Goal: Information Seeking & Learning: Learn about a topic

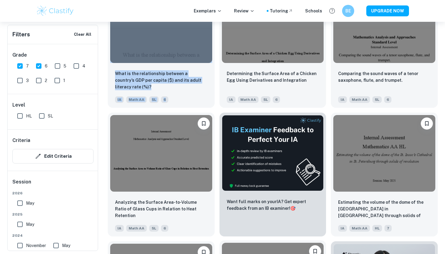
scroll to position [11637, 0]
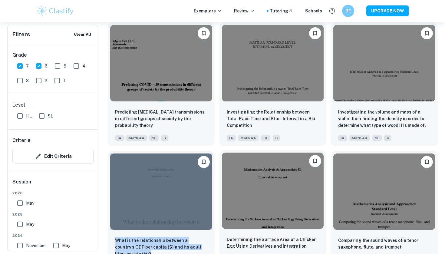
click at [188, 115] on p "Predicting COVID – 19 transmissions in different groups of society by the proba…" at bounding box center [161, 119] width 92 height 20
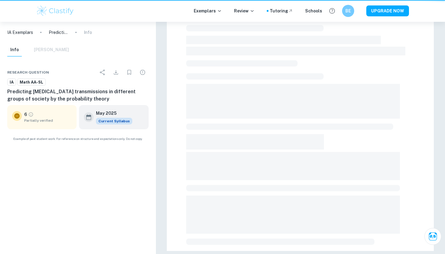
click at [180, 107] on div at bounding box center [300, 62] width 267 height 378
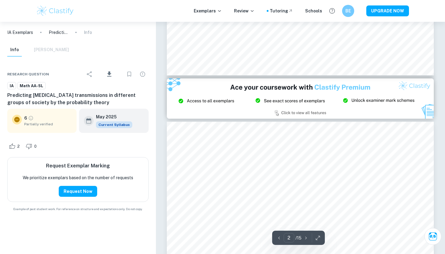
scroll to position [620, 0]
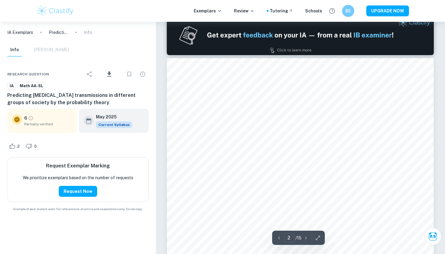
type input "1"
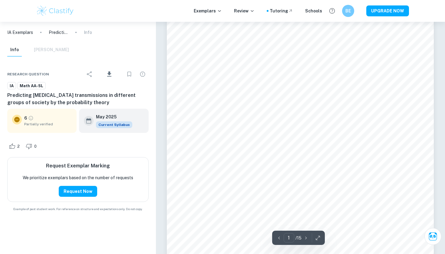
scroll to position [86, 0]
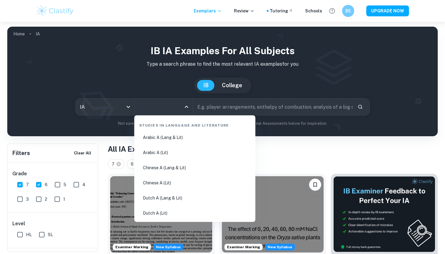
drag, startPoint x: 155, startPoint y: 106, endPoint x: 264, endPoint y: 163, distance: 122.5
click at [155, 106] on input "All Subjects" at bounding box center [159, 106] width 44 height 11
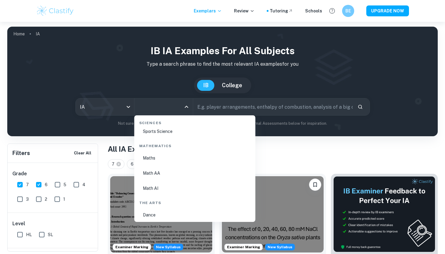
scroll to position [1023, 0]
click at [153, 133] on li "Math AA" at bounding box center [195, 174] width 116 height 14
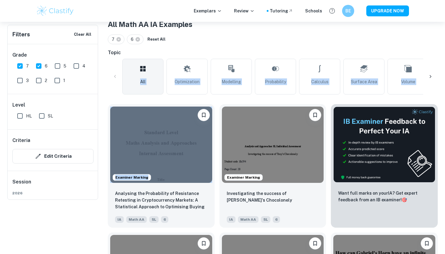
scroll to position [67, 0]
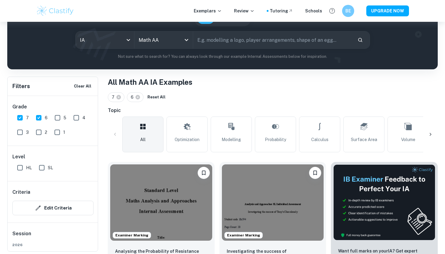
click at [326, 97] on div "7 6 Reset All" at bounding box center [273, 97] width 330 height 10
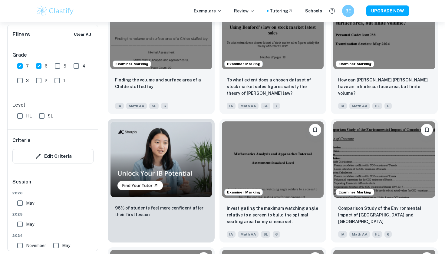
scroll to position [367, 0]
click at [267, 85] on p "To what extent does a chosen dataset of stock market sales figures satisfy the …" at bounding box center [273, 87] width 92 height 20
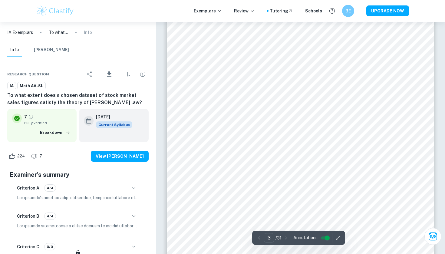
scroll to position [1043, 0]
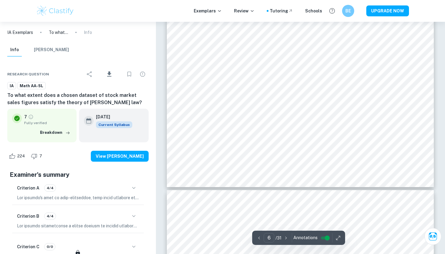
type input "5"
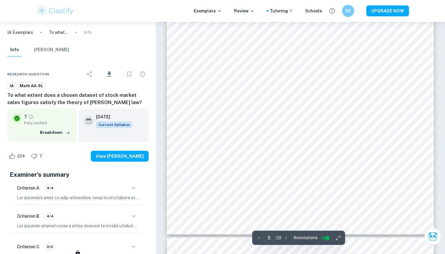
scroll to position [1674, 0]
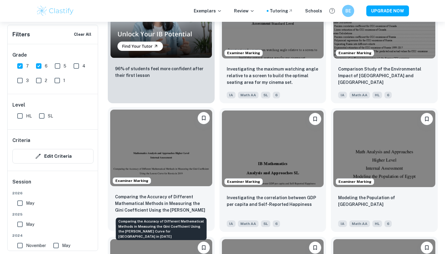
scroll to position [594, 0]
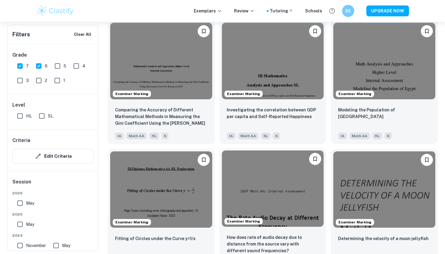
click at [342, 109] on p "Modeling the Population of Egypt" at bounding box center [384, 113] width 92 height 13
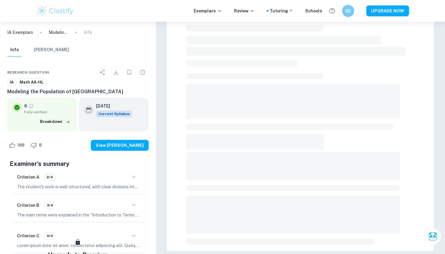
click at [342, 72] on div at bounding box center [300, 70] width 228 height 354
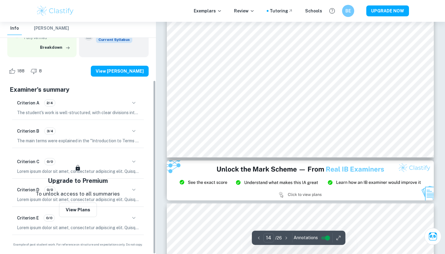
scroll to position [78, 0]
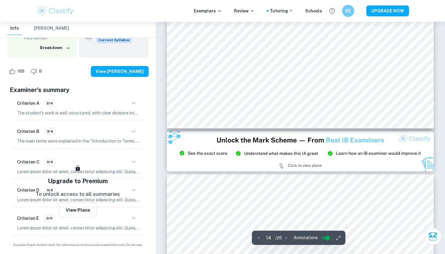
type input "15"
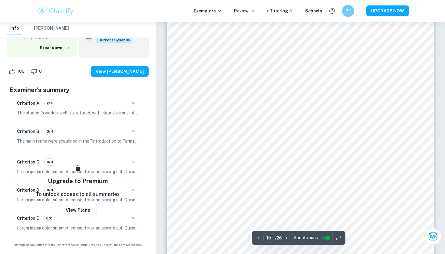
scroll to position [5097, 0]
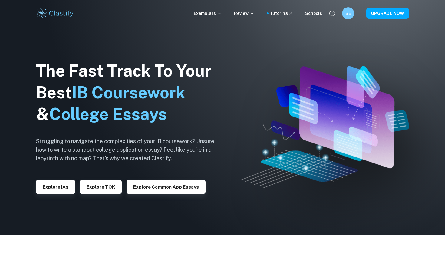
scroll to position [27, 0]
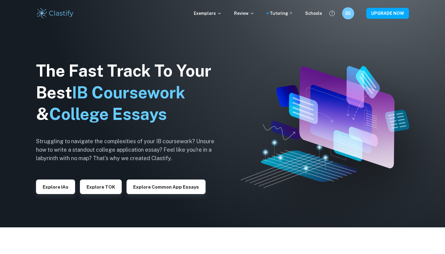
click at [54, 133] on button "Explore IAs" at bounding box center [55, 186] width 39 height 15
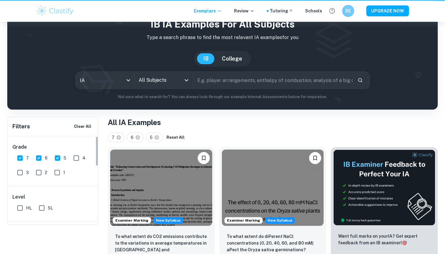
click at [56, 133] on input "5" at bounding box center [57, 158] width 12 height 12
checkbox input "false"
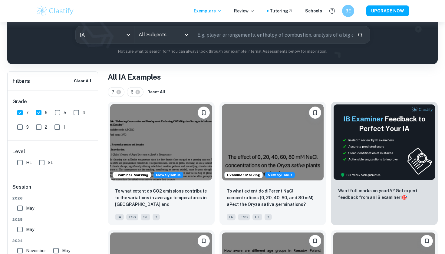
scroll to position [127, 0]
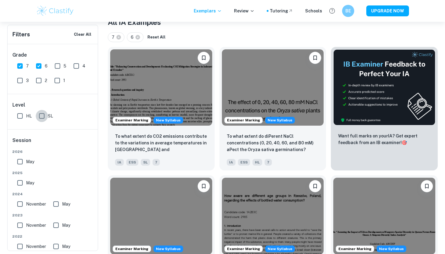
drag, startPoint x: 56, startPoint y: 184, endPoint x: 41, endPoint y: 116, distance: 69.8
click at [41, 116] on input "SL" at bounding box center [42, 116] width 12 height 12
checkbox input "true"
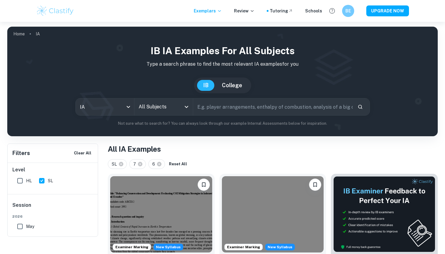
scroll to position [0, 0]
drag, startPoint x: 41, startPoint y: 116, endPoint x: 213, endPoint y: 113, distance: 172.5
click at [213, 113] on input "text" at bounding box center [272, 106] width 159 height 17
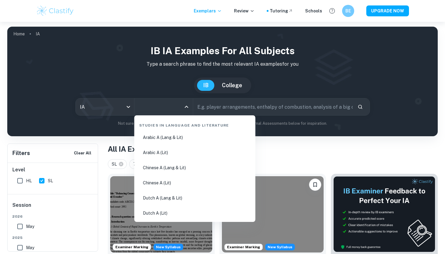
click at [166, 107] on input "All Subjects" at bounding box center [159, 106] width 44 height 11
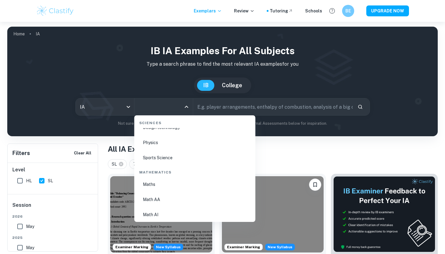
scroll to position [998, 0]
click at [148, 133] on li "Math AA" at bounding box center [195, 199] width 116 height 14
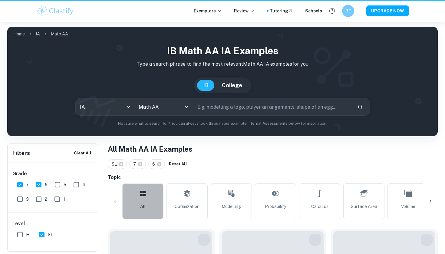
click at [157, 133] on link "All" at bounding box center [142, 201] width 41 height 36
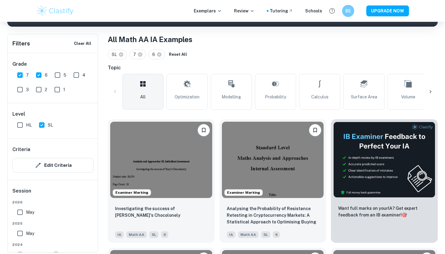
scroll to position [235, 0]
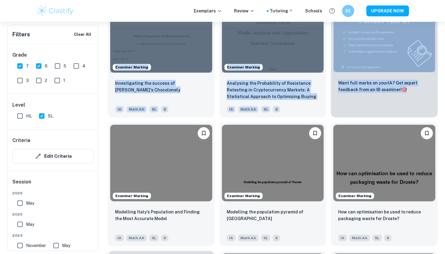
click at [167, 133] on img at bounding box center [161, 163] width 102 height 76
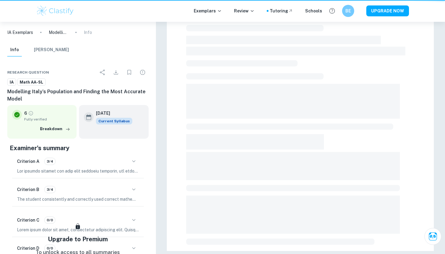
click at [172, 133] on div at bounding box center [300, 62] width 267 height 378
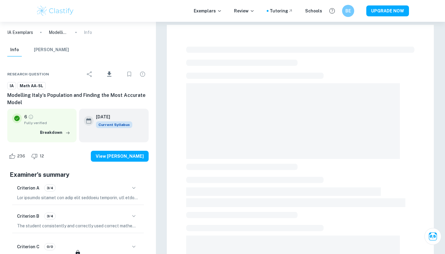
click at [179, 133] on div at bounding box center [300, 214] width 267 height 378
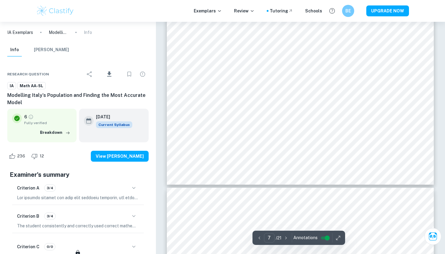
scroll to position [2420, 0]
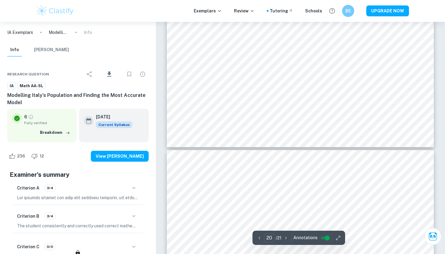
type input "19"
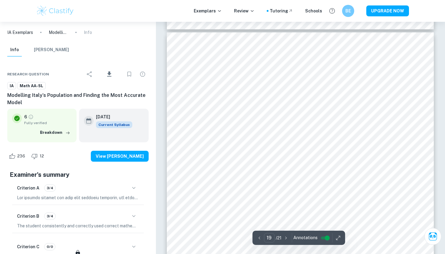
scroll to position [6989, 0]
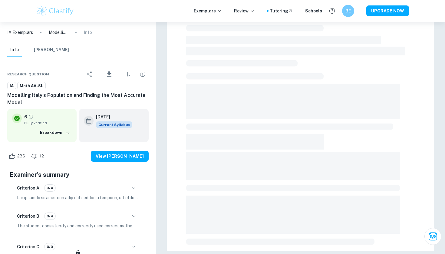
scroll to position [152, 0]
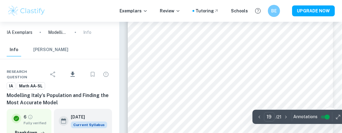
scroll to position [5585, 1]
type input "20"
